Goal: Task Accomplishment & Management: Use online tool/utility

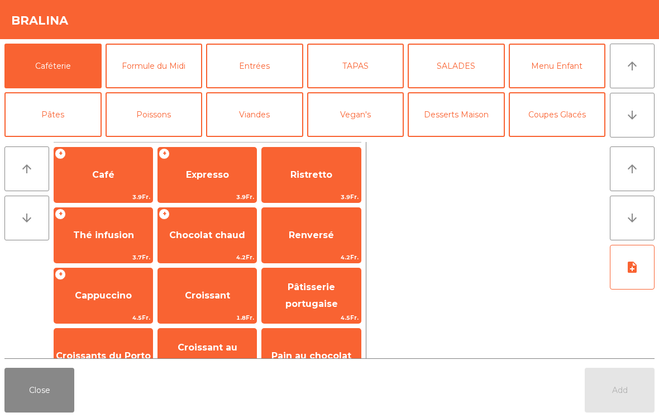
click at [169, 51] on button "Formule du Midi" at bounding box center [154, 66] width 97 height 45
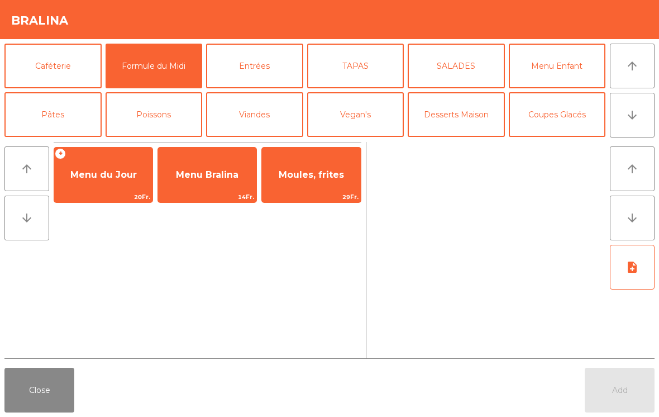
click at [329, 162] on span "Moules, frites" at bounding box center [311, 175] width 98 height 30
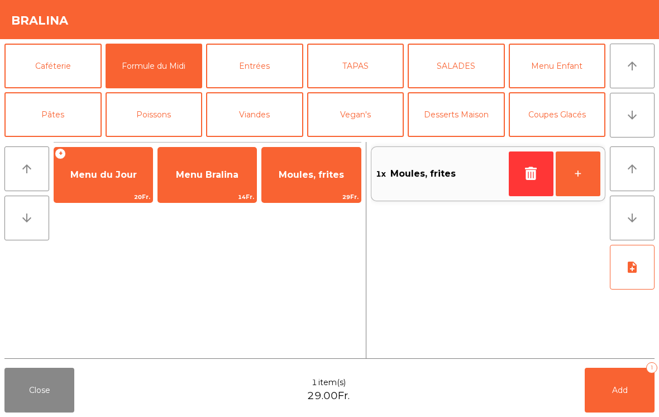
click at [527, 169] on icon "button" at bounding box center [531, 172] width 17 height 13
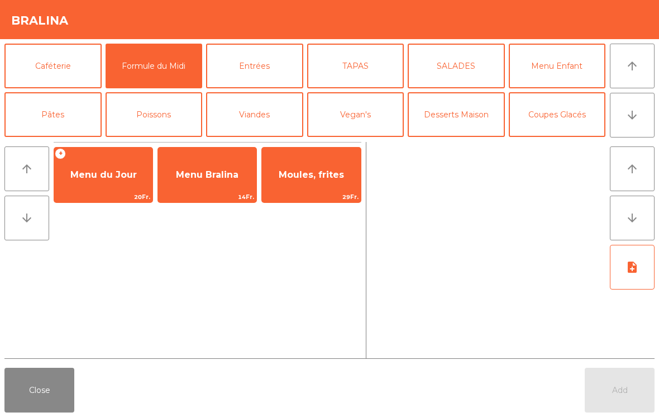
click at [217, 173] on span "Menu Bralina" at bounding box center [207, 174] width 63 height 11
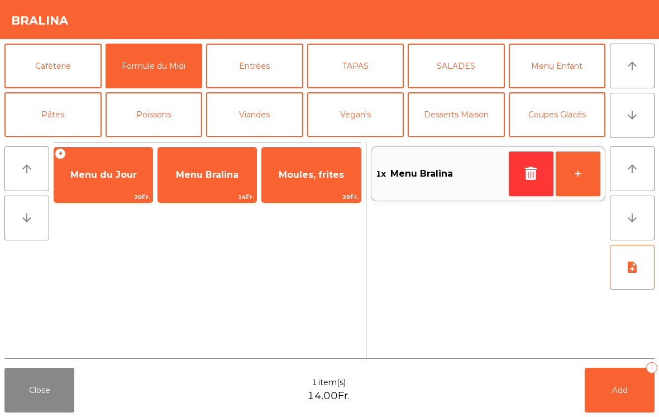
click at [575, 169] on button "+" at bounding box center [578, 173] width 45 height 45
click at [590, 399] on button "Add 2" at bounding box center [620, 389] width 70 height 45
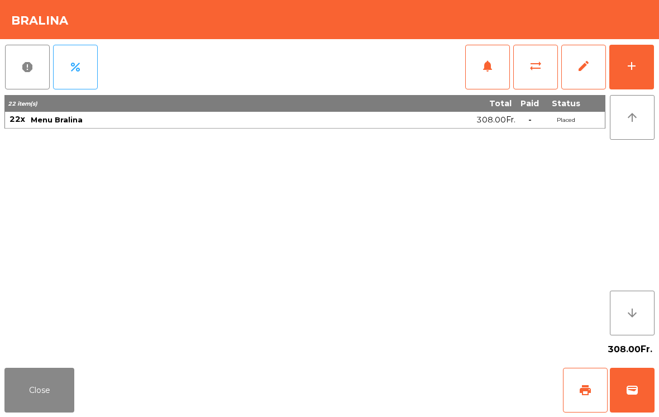
click at [56, 394] on button "Close" at bounding box center [39, 389] width 70 height 45
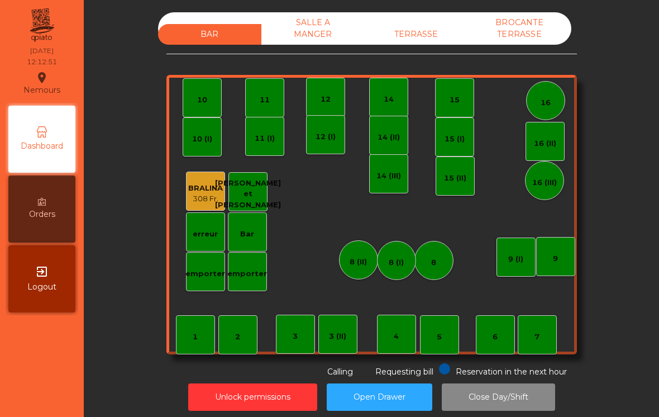
click at [439, 38] on div "TERRASSE" at bounding box center [416, 34] width 103 height 21
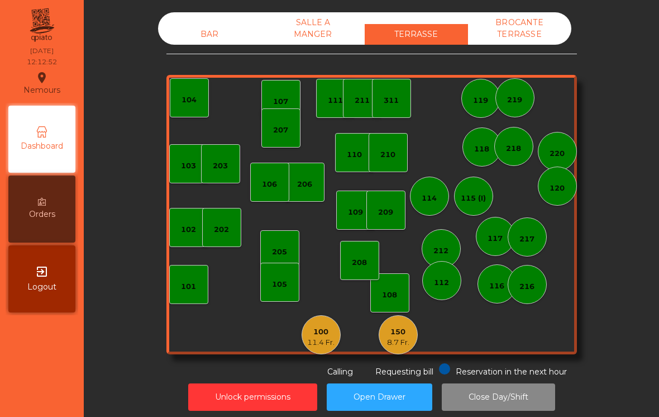
click at [393, 344] on div "8.7 Fr." at bounding box center [398, 342] width 22 height 11
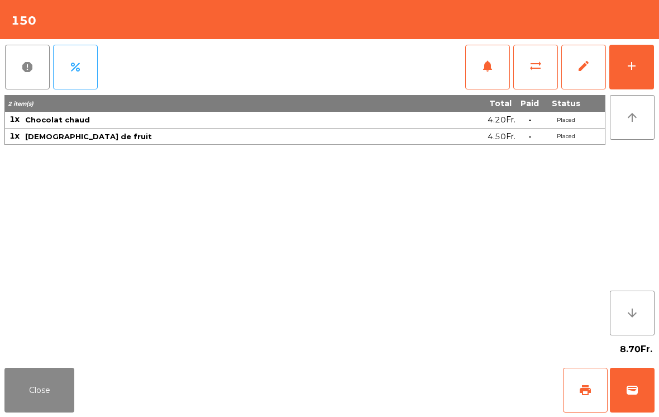
click at [52, 393] on button "Close" at bounding box center [39, 389] width 70 height 45
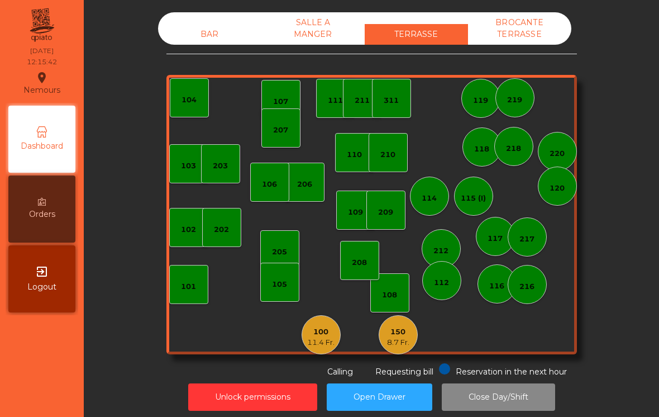
click at [400, 290] on div "108" at bounding box center [389, 292] width 39 height 39
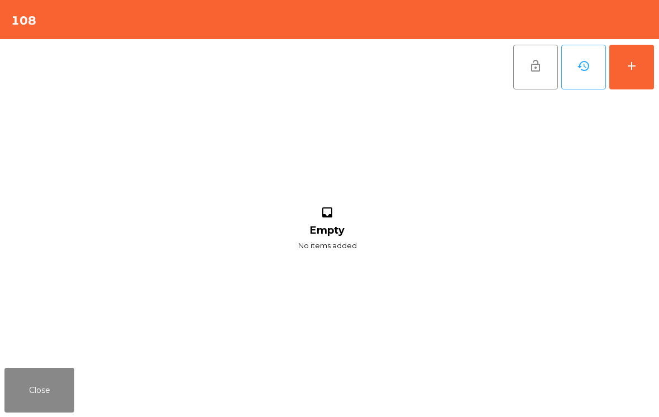
click at [643, 59] on button "add" at bounding box center [631, 67] width 45 height 45
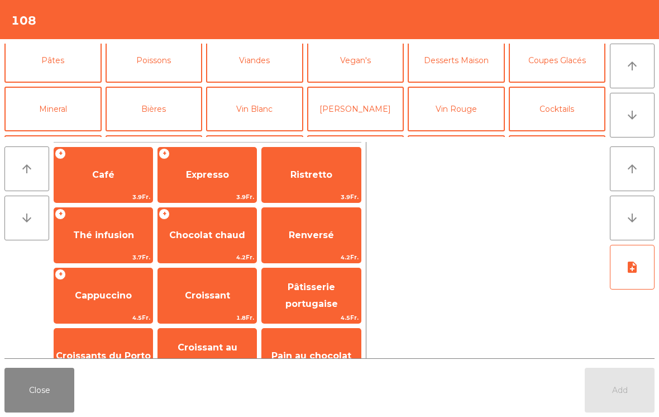
scroll to position [50, 0]
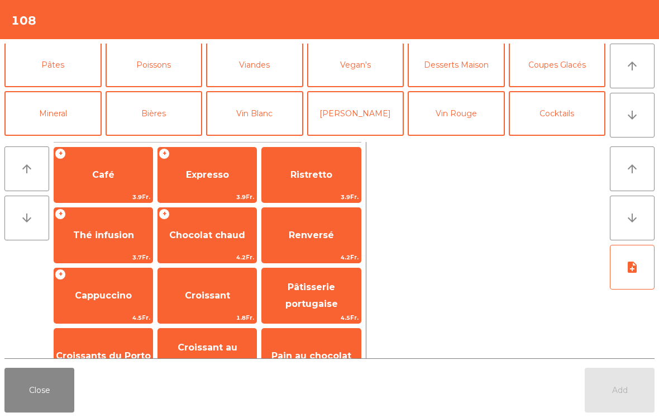
click at [51, 112] on button "Mineral" at bounding box center [52, 113] width 97 height 45
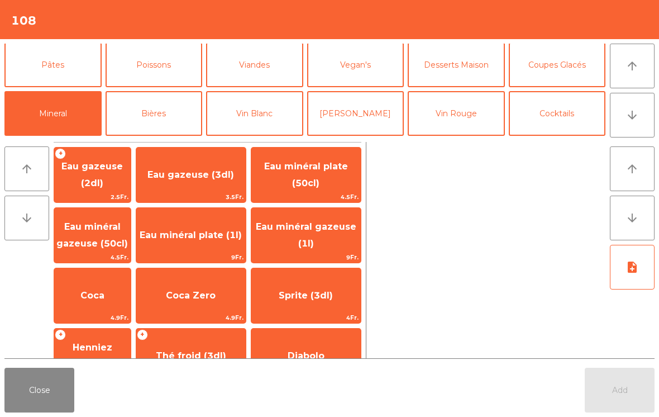
click at [103, 288] on span "Coca" at bounding box center [92, 295] width 77 height 30
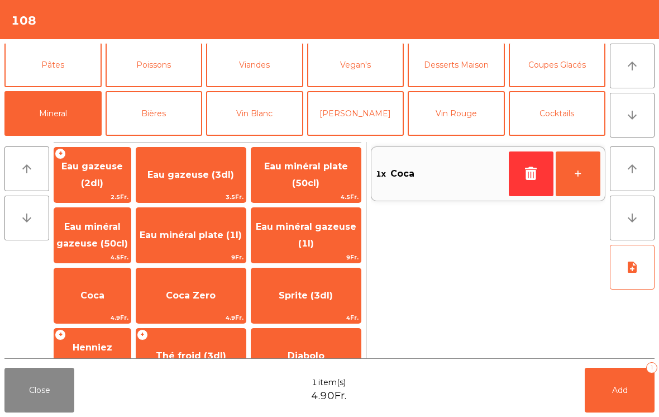
click at [647, 391] on button "Add 1" at bounding box center [620, 389] width 70 height 45
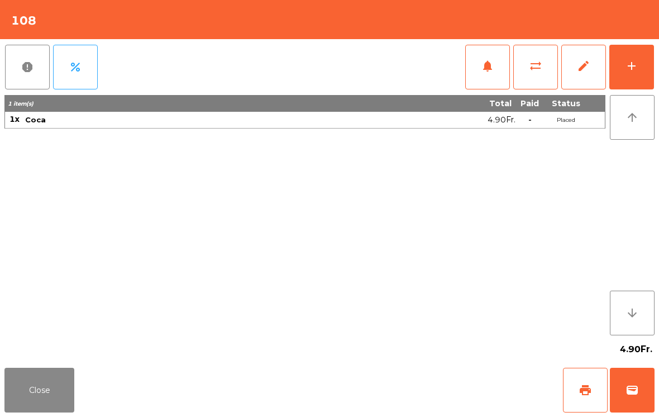
click at [29, 411] on button "Close" at bounding box center [39, 389] width 70 height 45
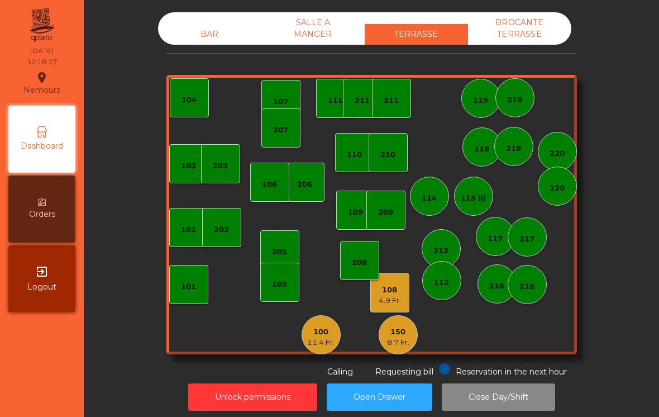
click at [393, 286] on div "108" at bounding box center [390, 289] width 22 height 11
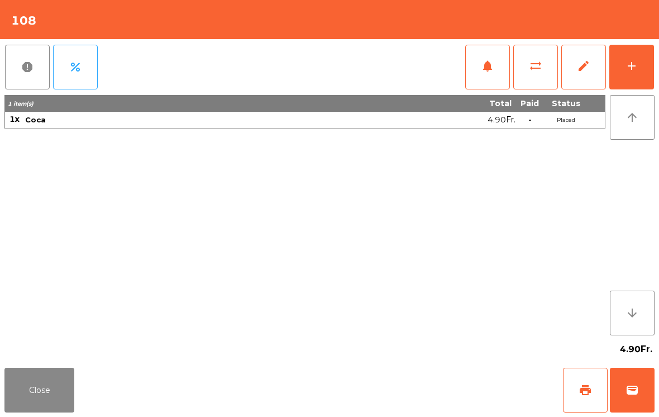
click at [633, 75] on button "add" at bounding box center [631, 67] width 45 height 45
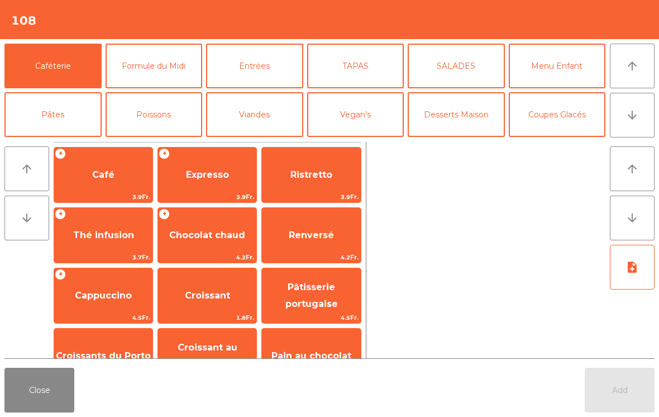
click at [357, 74] on button "TAPAS" at bounding box center [355, 66] width 97 height 45
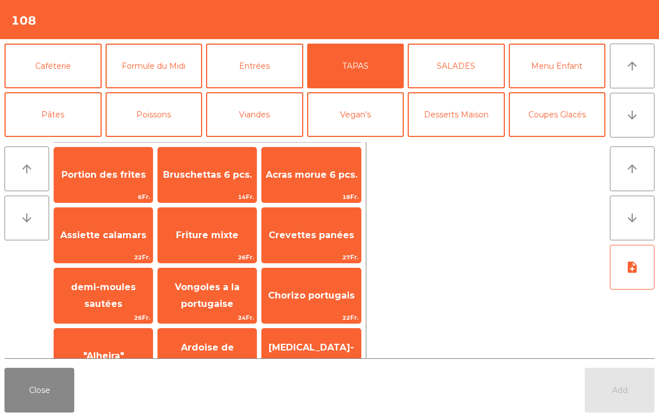
click at [116, 230] on span "Assiette calamars" at bounding box center [103, 235] width 86 height 11
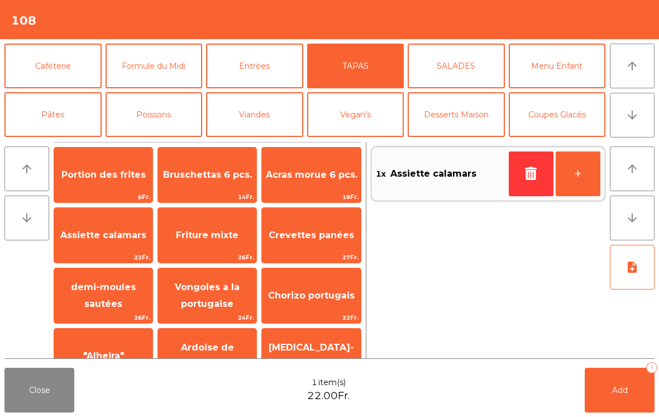
click at [625, 407] on button "Add 1" at bounding box center [620, 389] width 70 height 45
